Goal: Task Accomplishment & Management: Manage account settings

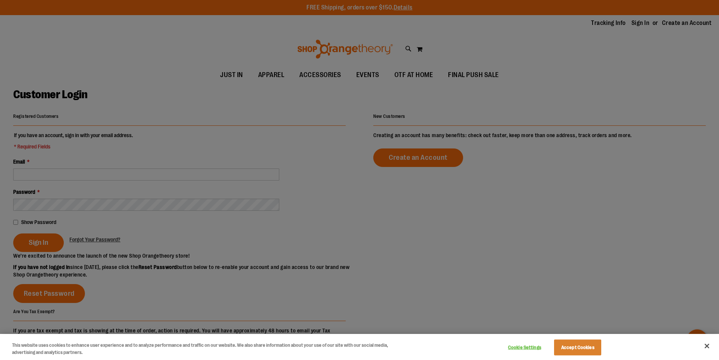
click at [188, 184] on div at bounding box center [359, 180] width 719 height 360
click at [148, 179] on div at bounding box center [359, 180] width 719 height 360
click at [147, 179] on div at bounding box center [359, 180] width 719 height 360
click at [566, 353] on button "Accept Cookies" at bounding box center [577, 347] width 47 height 16
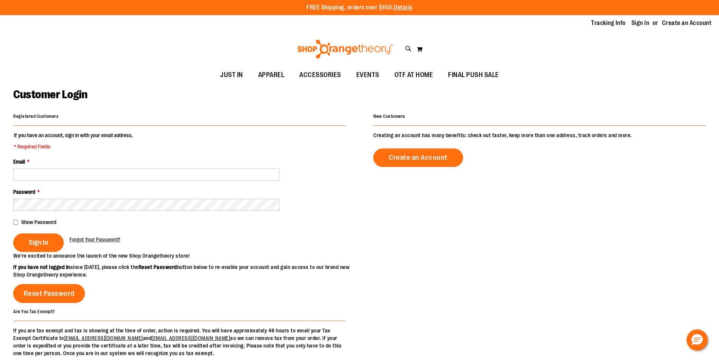
click at [80, 166] on div "Email *" at bounding box center [179, 169] width 333 height 23
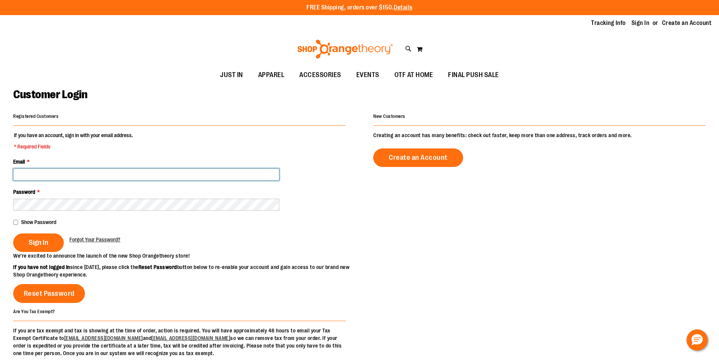
click at [81, 168] on input "Email *" at bounding box center [146, 174] width 266 height 12
type input "**********"
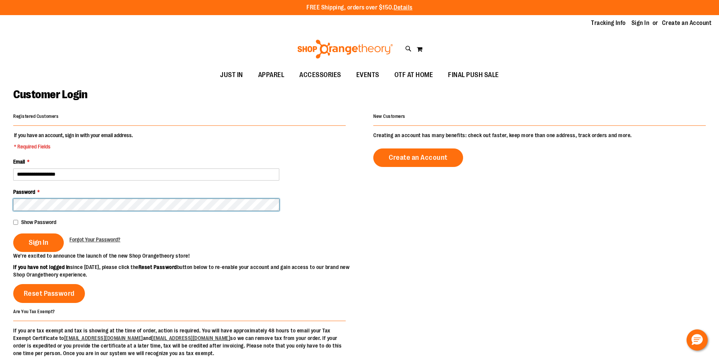
click at [13, 233] on button "Sign In" at bounding box center [38, 242] width 51 height 18
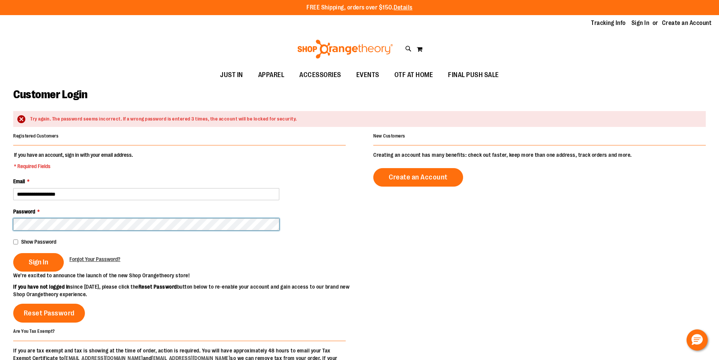
click at [13, 253] on button "Sign In" at bounding box center [38, 262] width 51 height 18
